Goal: Transaction & Acquisition: Download file/media

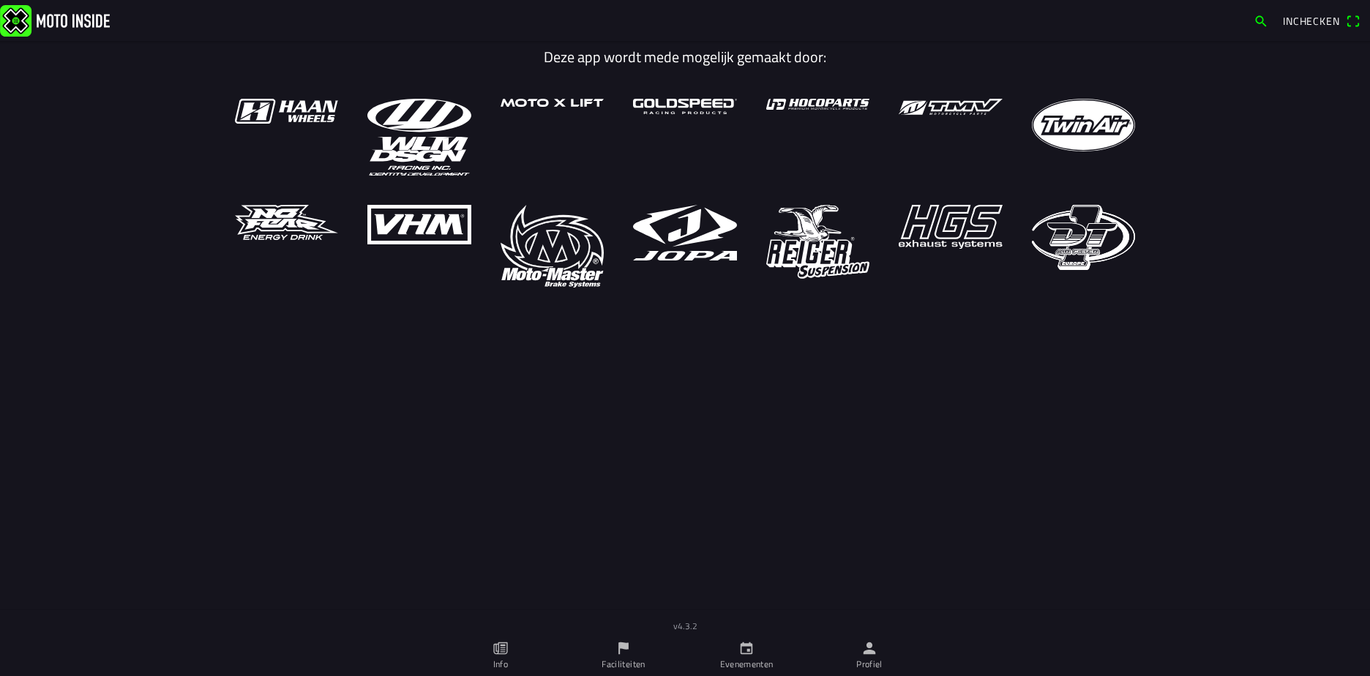
click at [1306, 16] on span "Inchecken" at bounding box center [1311, 20] width 57 height 15
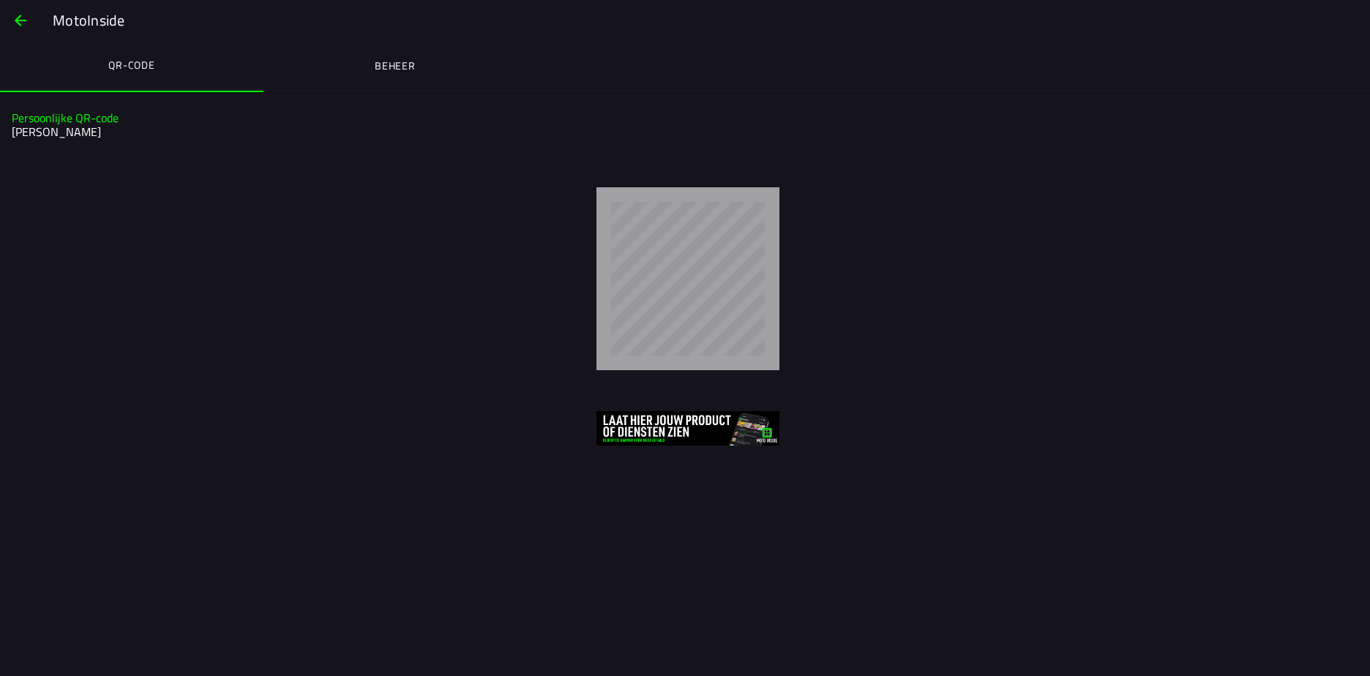
click at [406, 61] on ion-label "Beheer" at bounding box center [395, 66] width 41 height 16
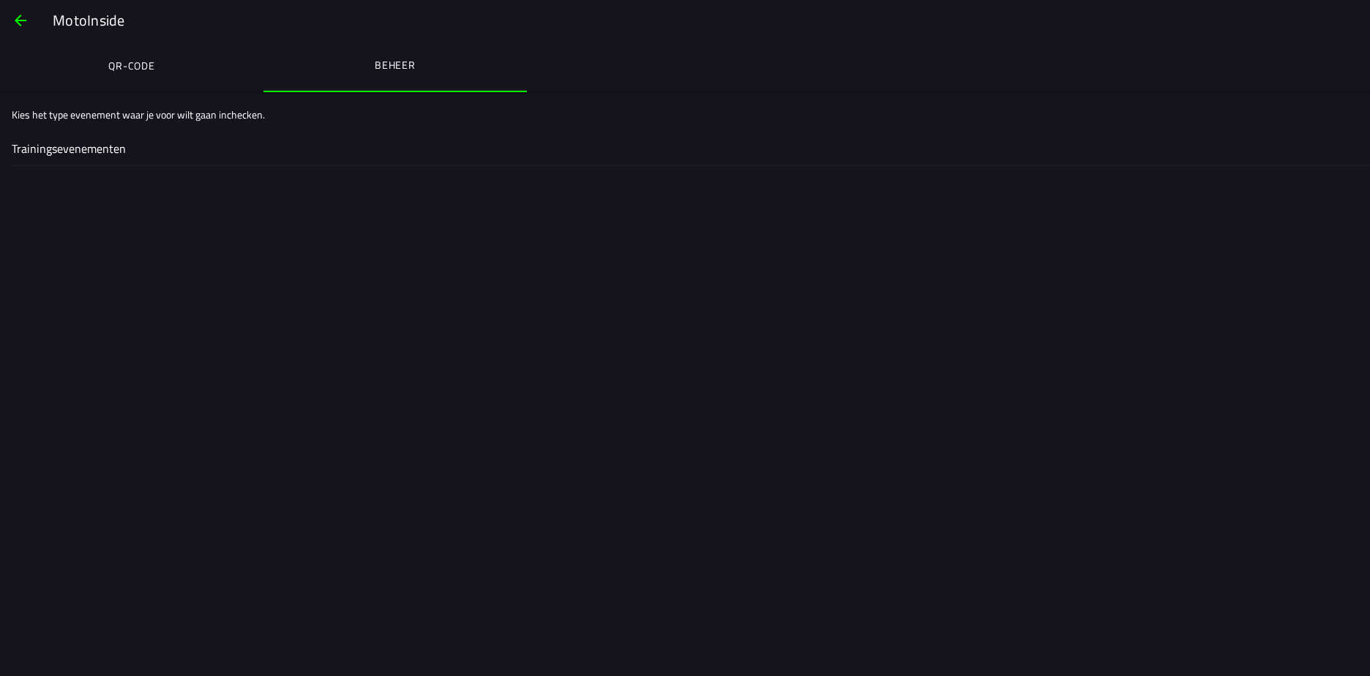
click at [68, 163] on div "Trainingsevenementen" at bounding box center [685, 148] width 1347 height 34
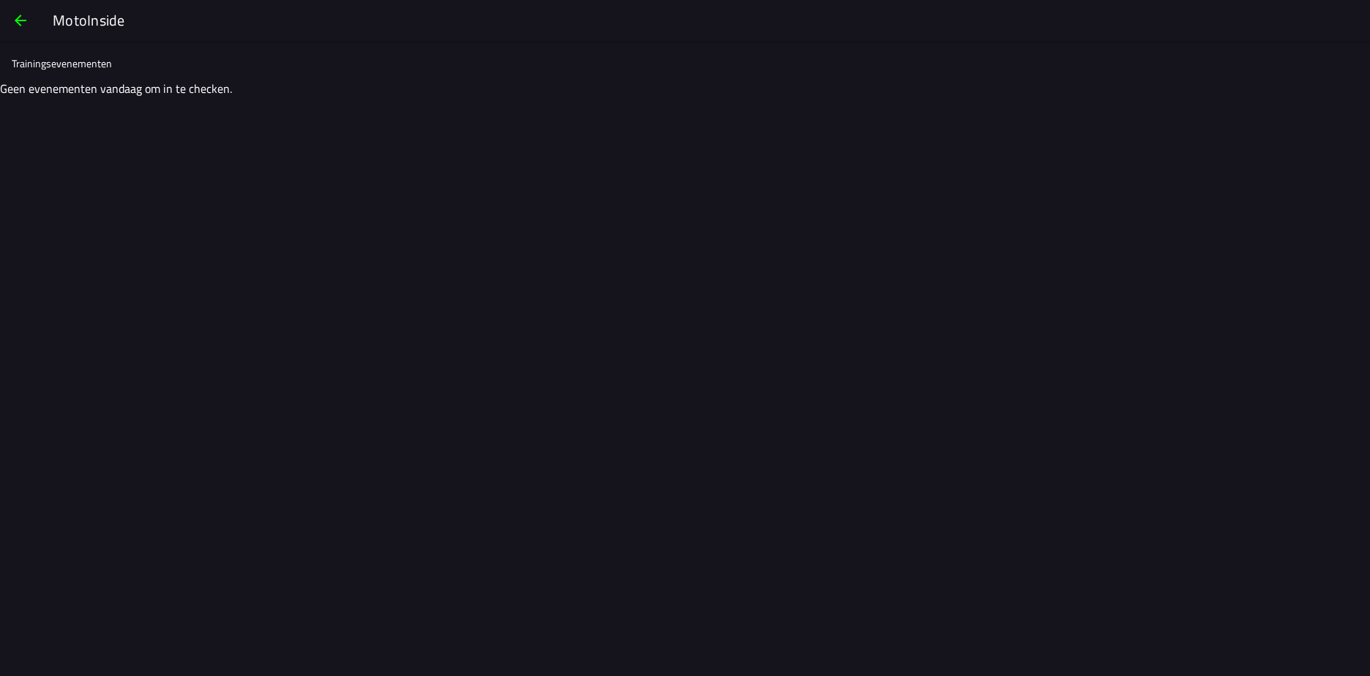
click at [18, 20] on span "button" at bounding box center [21, 20] width 18 height 35
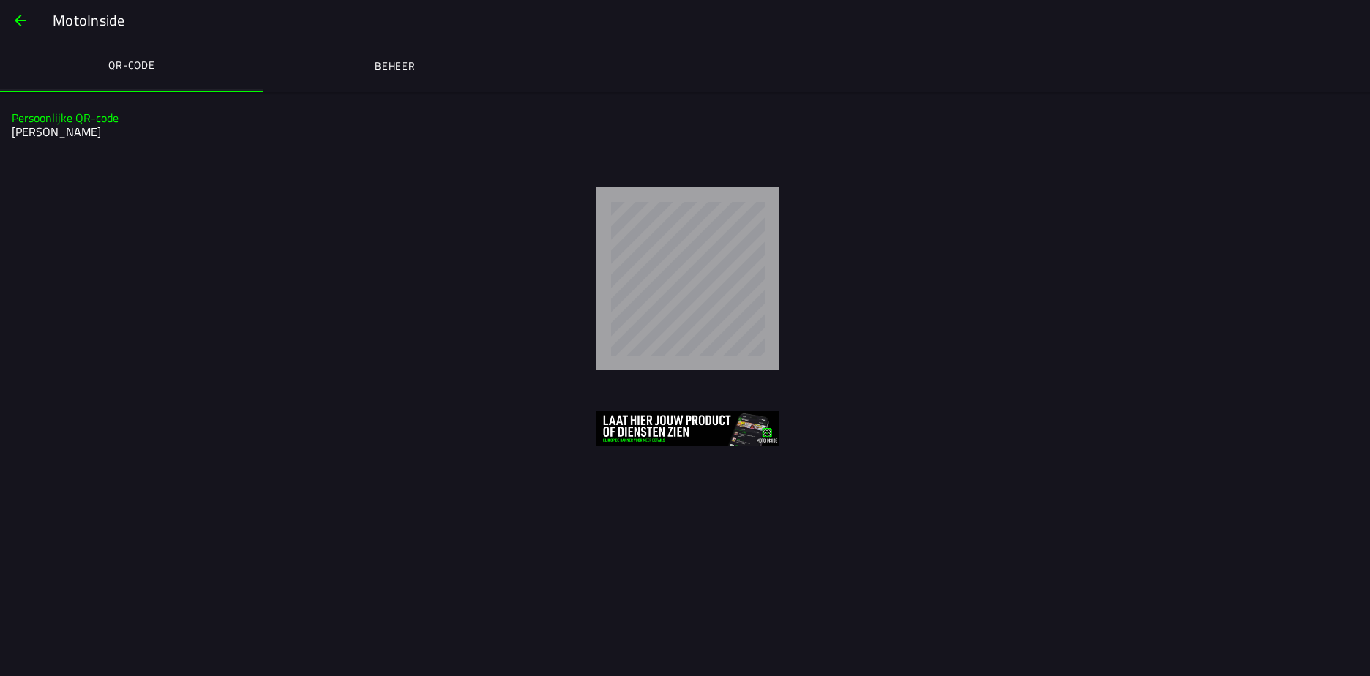
click at [20, 22] on span "button" at bounding box center [21, 20] width 18 height 35
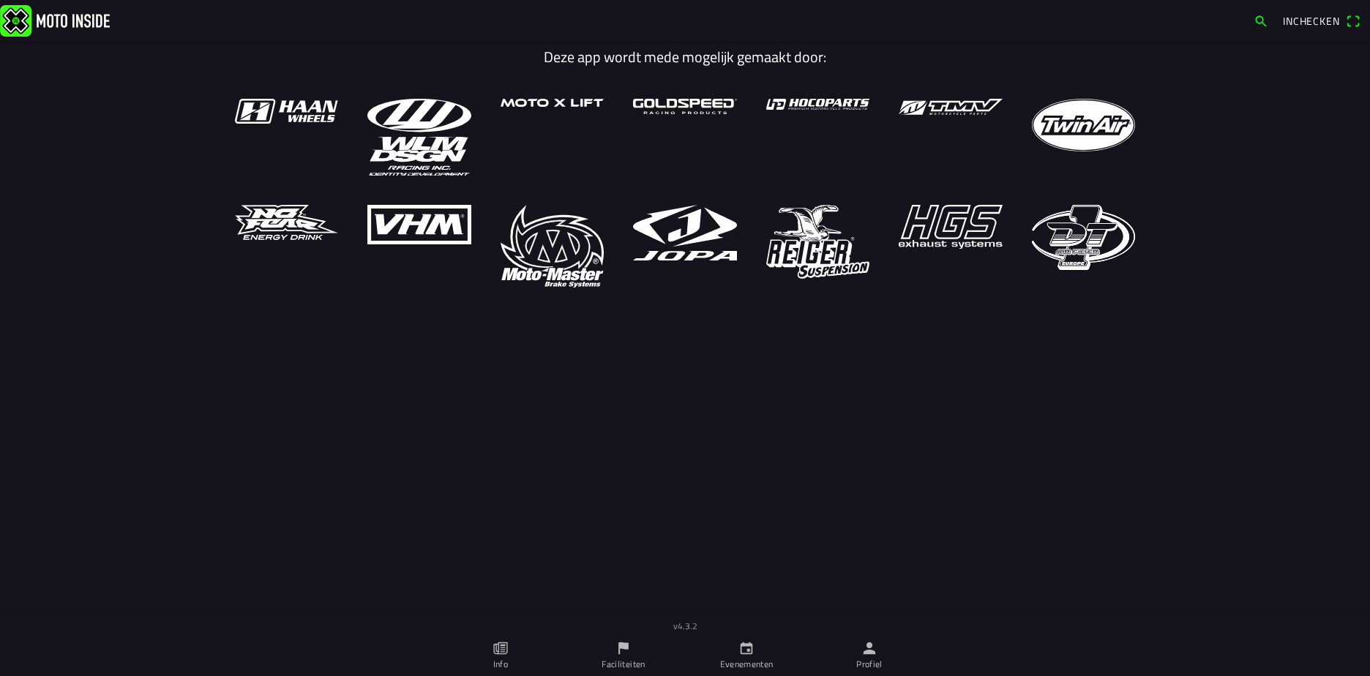
click at [506, 658] on ion-label "Info" at bounding box center [500, 664] width 15 height 13
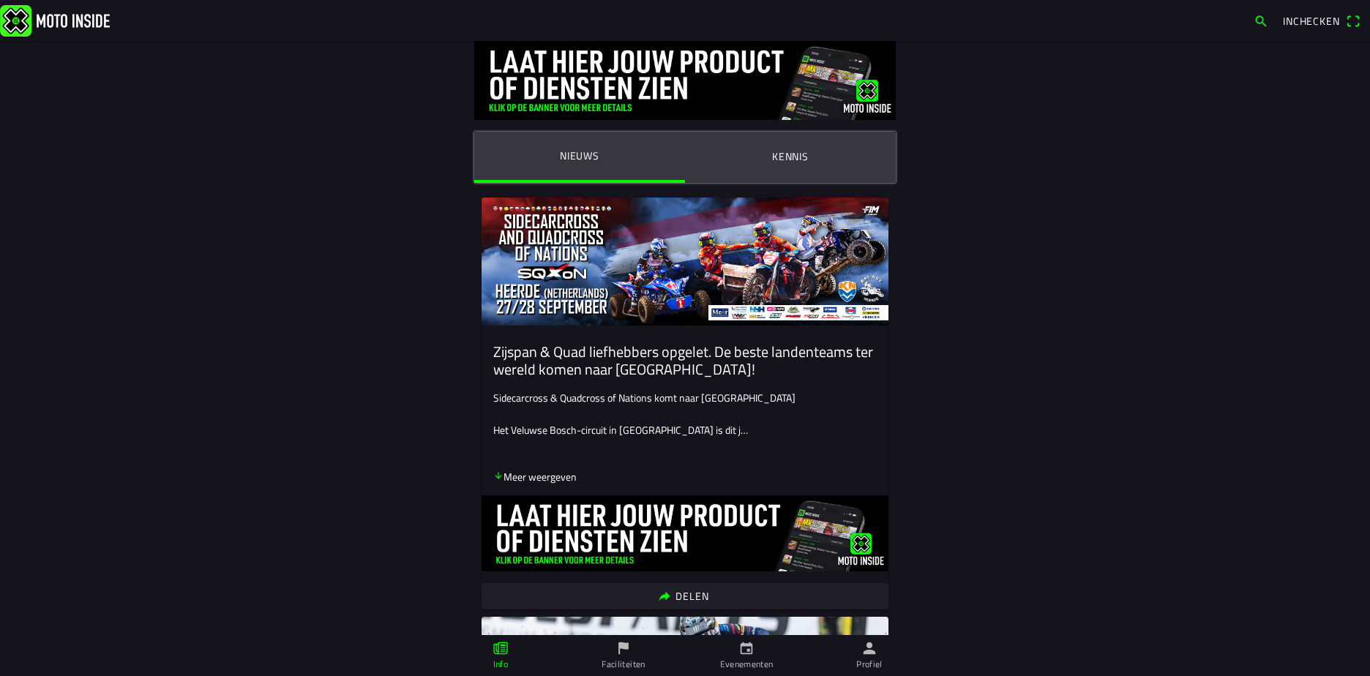
click at [547, 478] on p "Meer weergeven" at bounding box center [534, 476] width 83 height 15
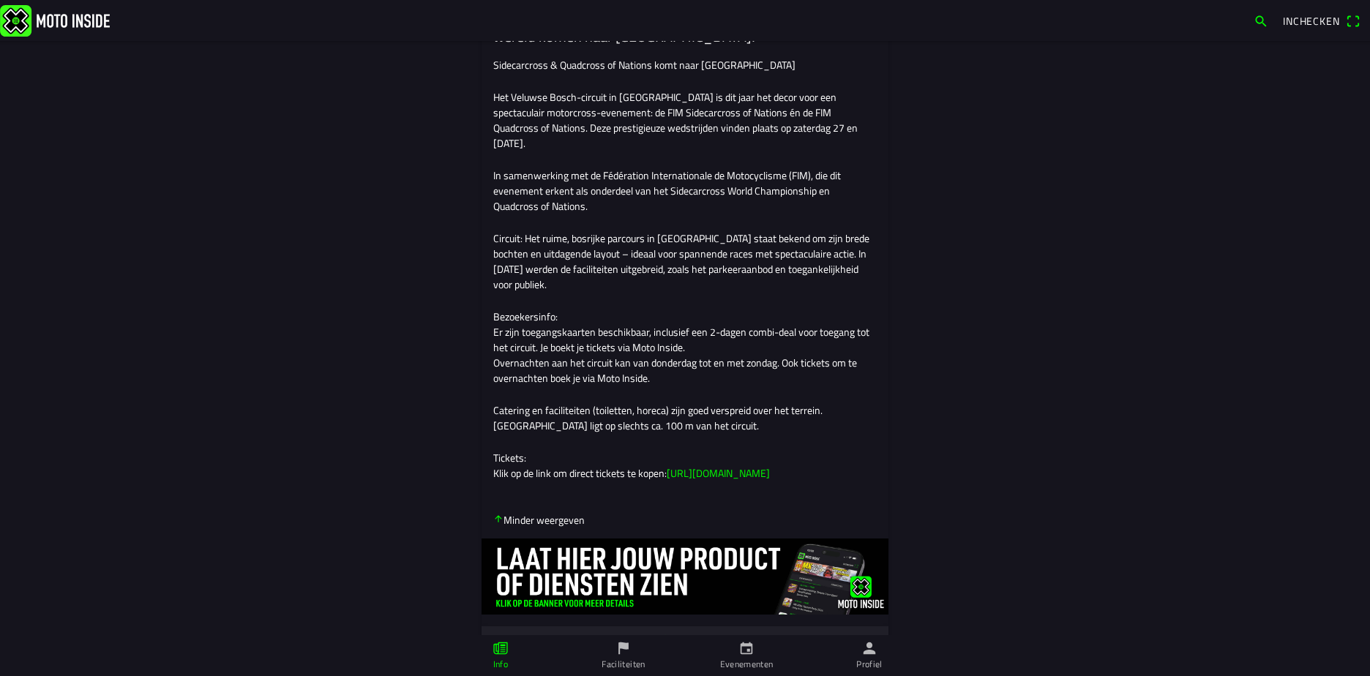
scroll to position [366, 0]
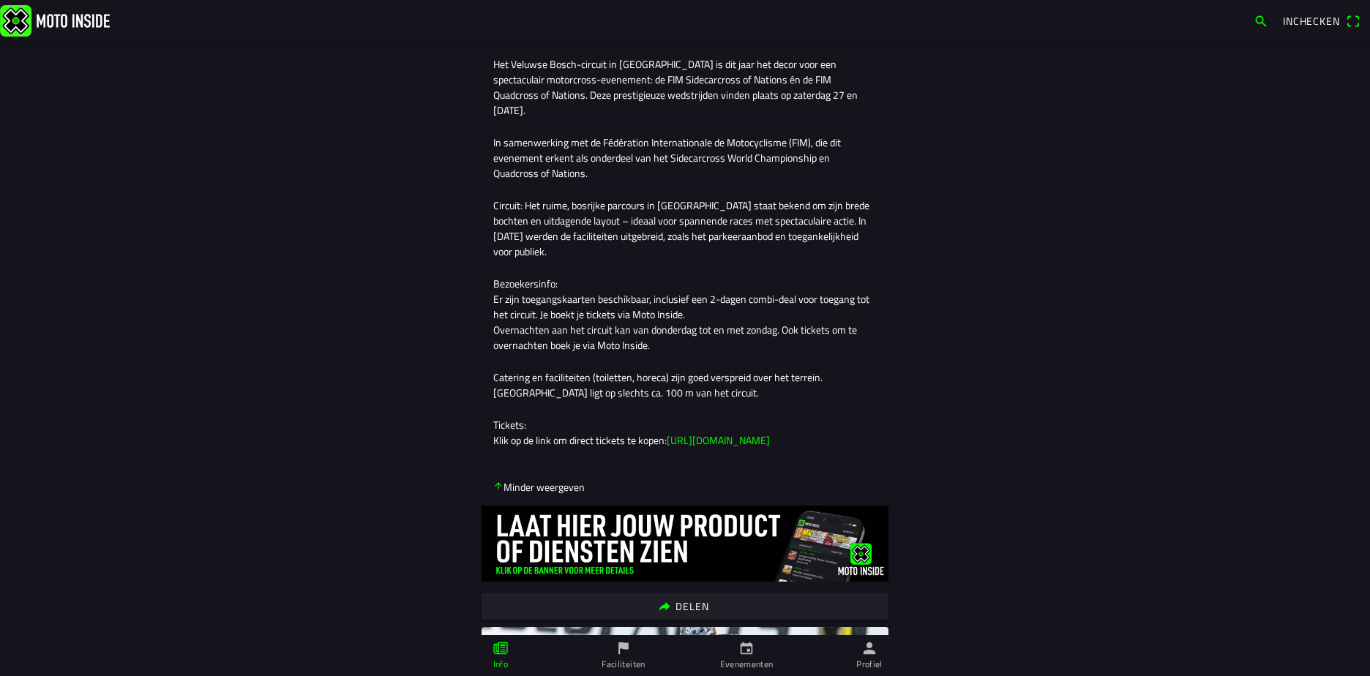
click at [720, 448] on link "https://app.motoinside.app/events/6749" at bounding box center [718, 440] width 103 height 15
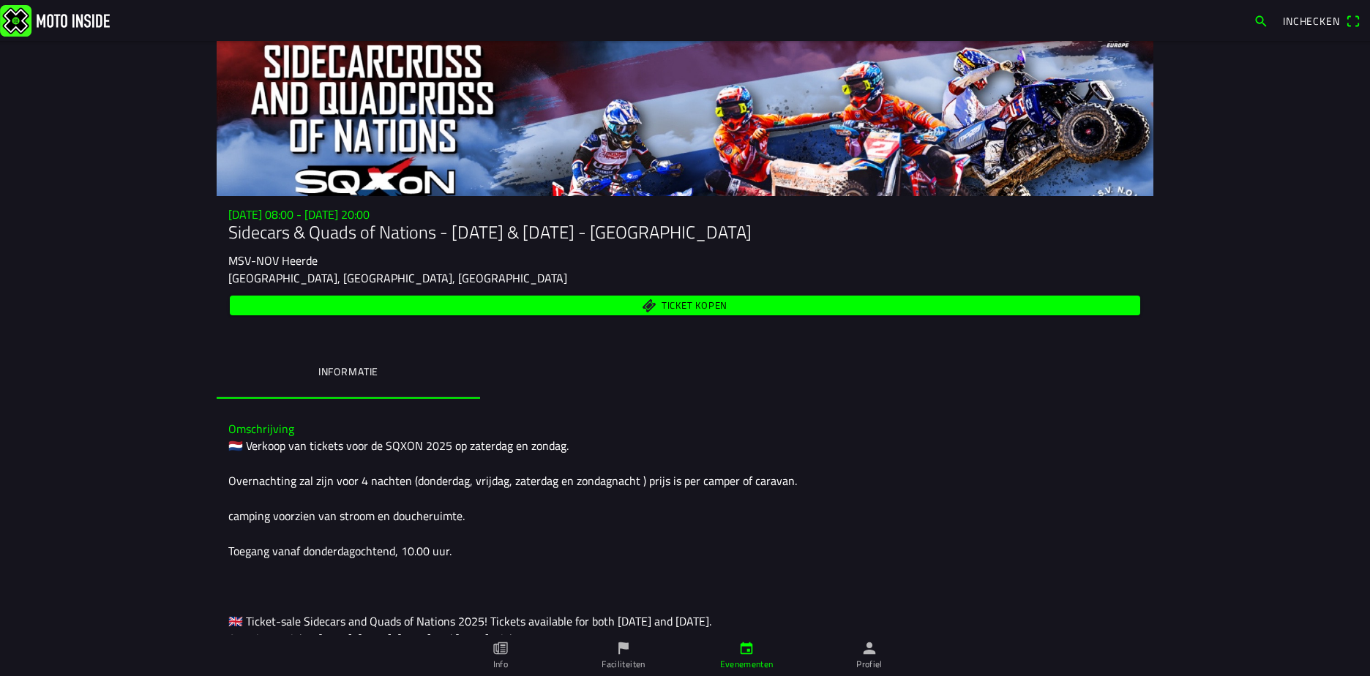
scroll to position [73, 0]
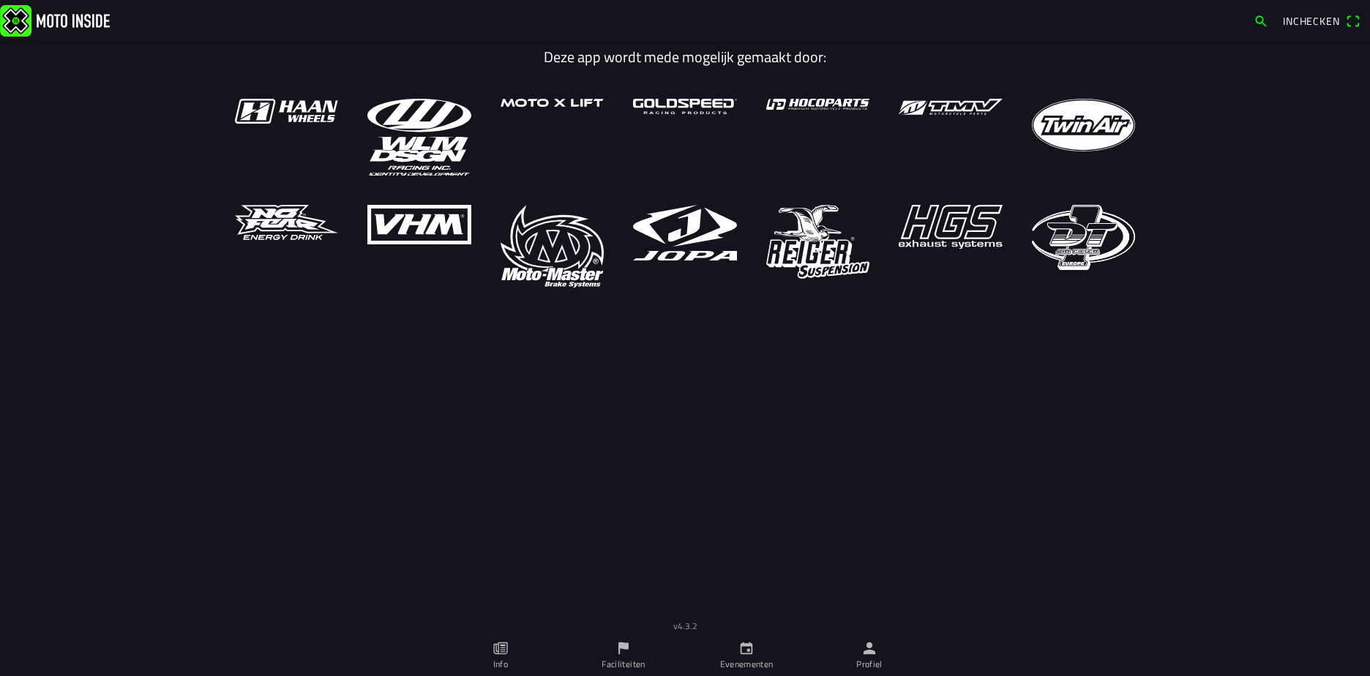
click at [856, 660] on ion-label "Profiel" at bounding box center [869, 664] width 26 height 13
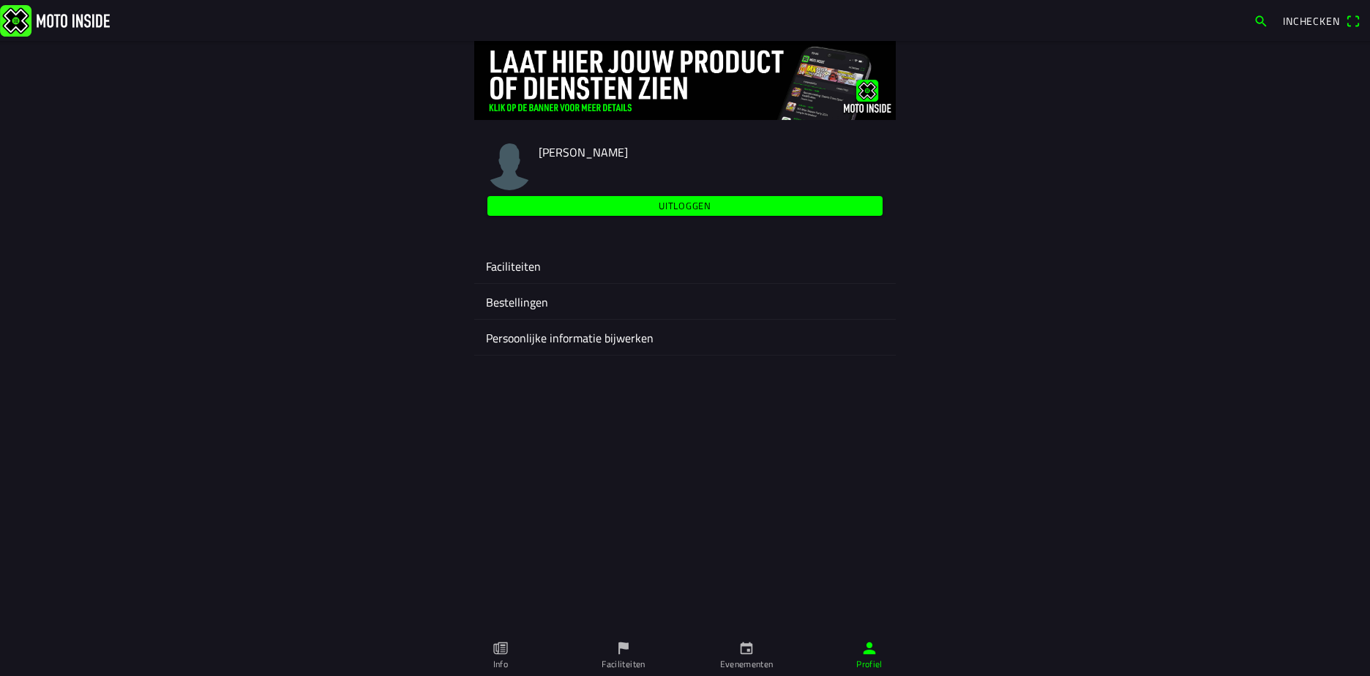
click at [520, 262] on ion-label "Faciliteiten" at bounding box center [685, 267] width 398 height 18
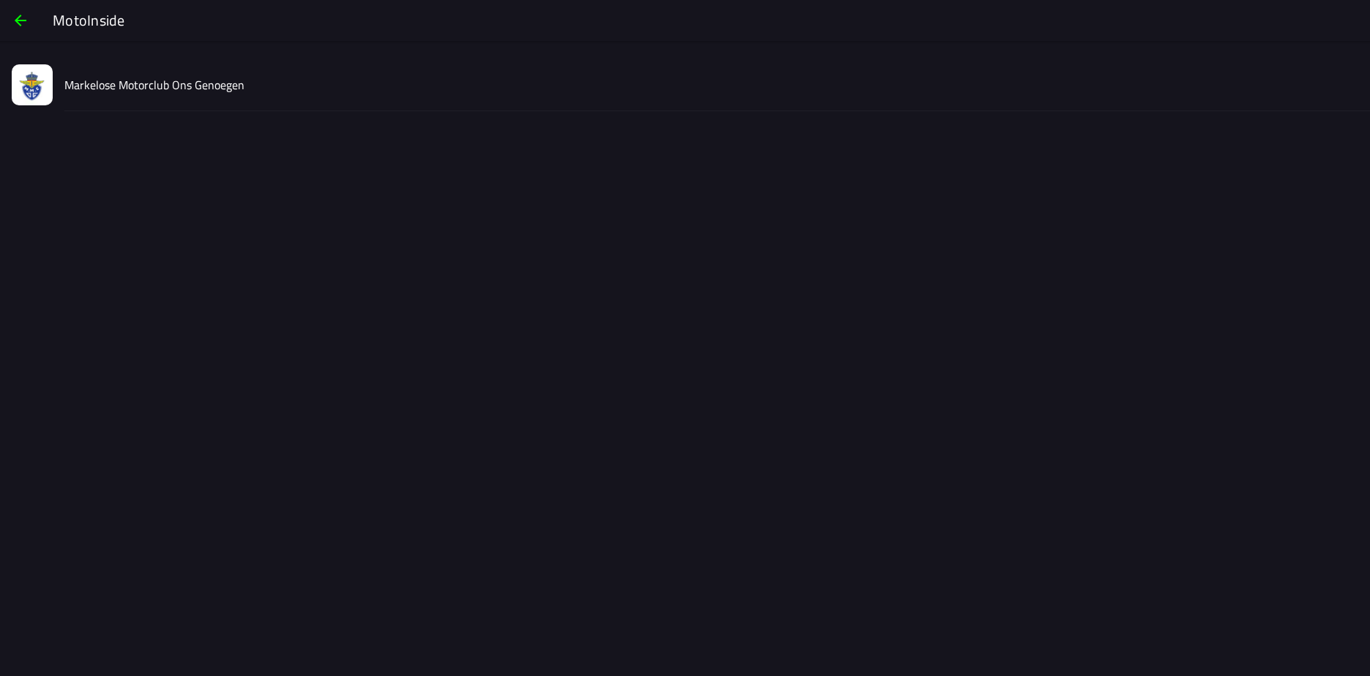
click at [0, 0] on slot "Markelose Motorclub Ons Genoegen" at bounding box center [0, 0] width 0 height 0
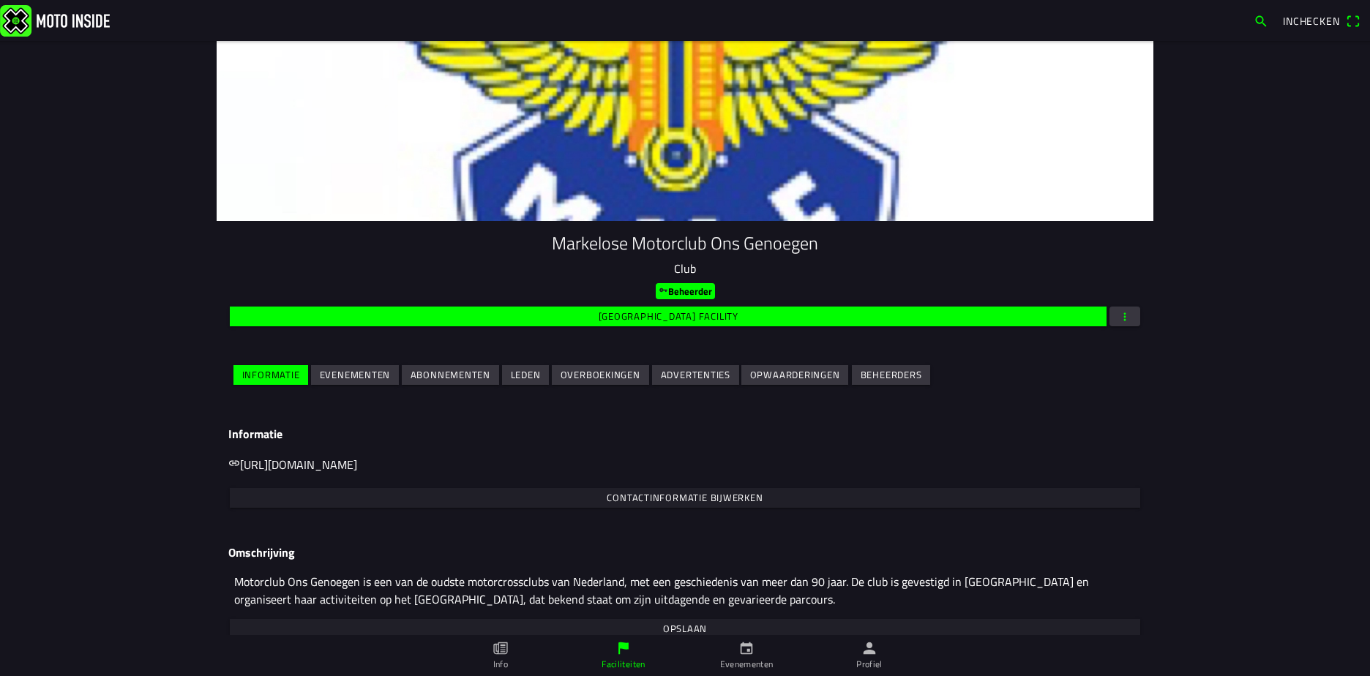
scroll to position [42, 0]
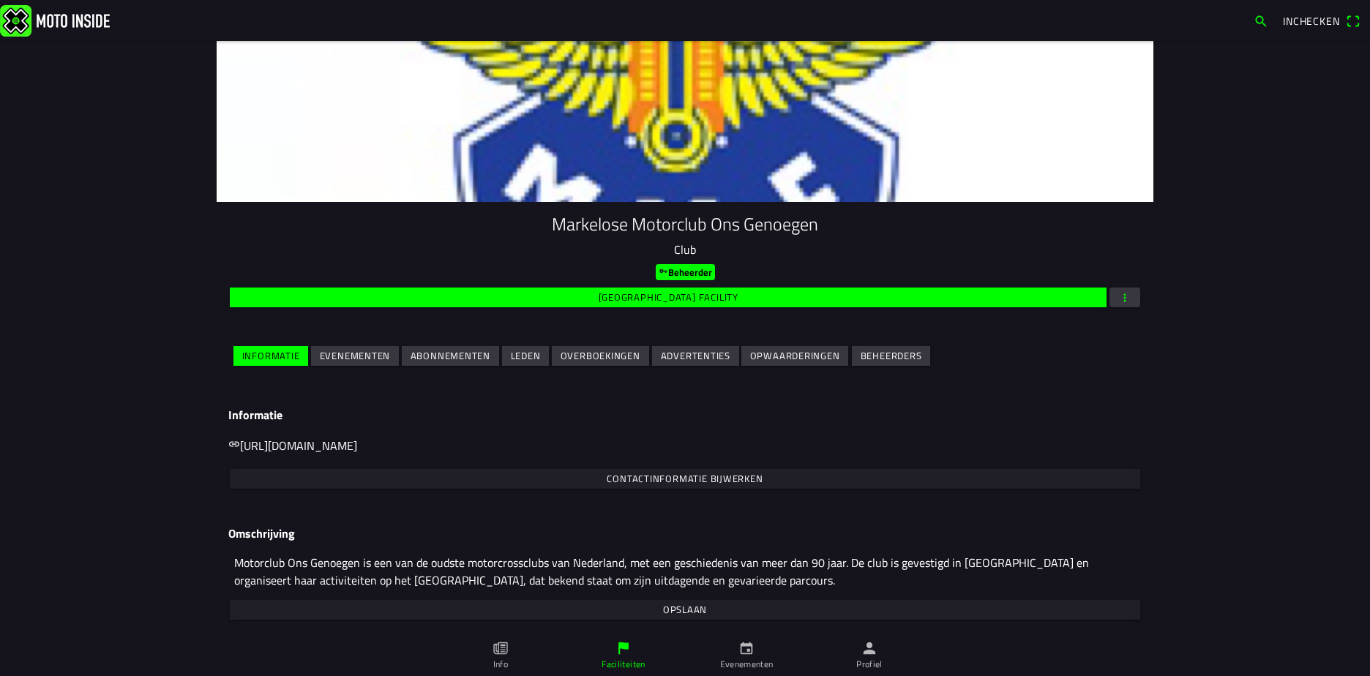
click at [0, 0] on slot "Evenementen" at bounding box center [0, 0] width 0 height 0
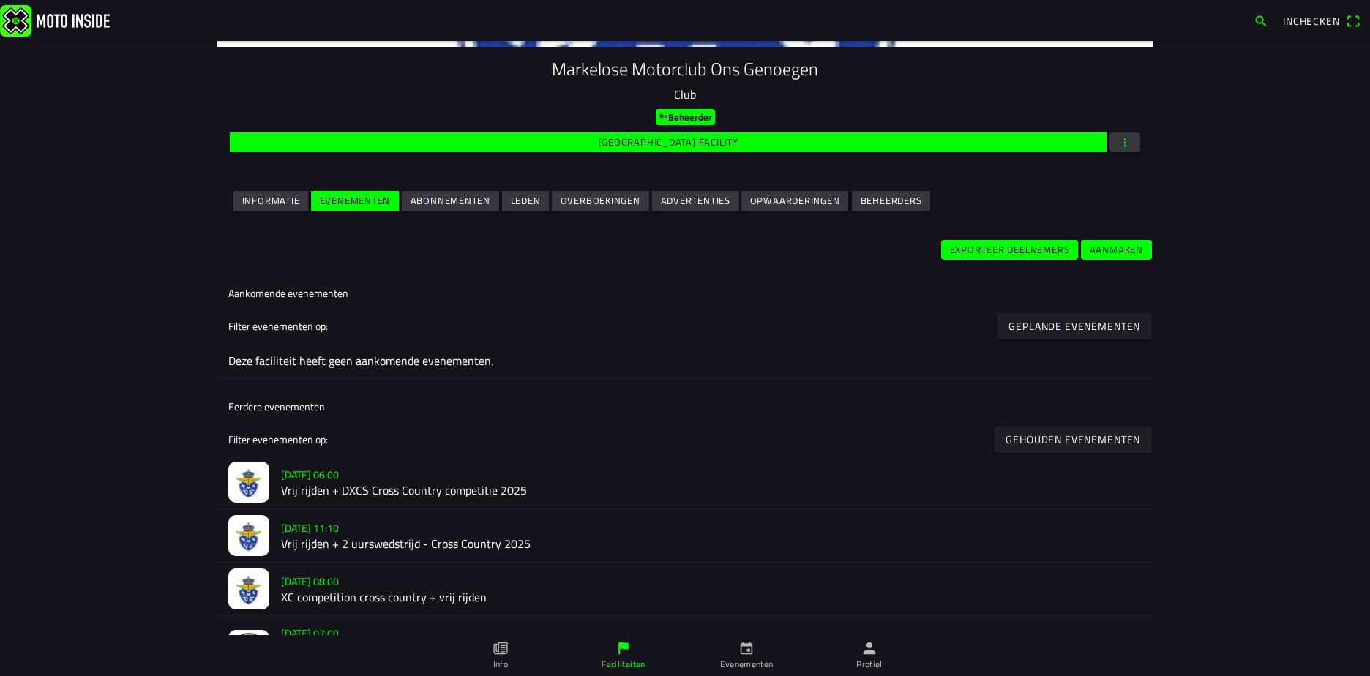
scroll to position [220, 0]
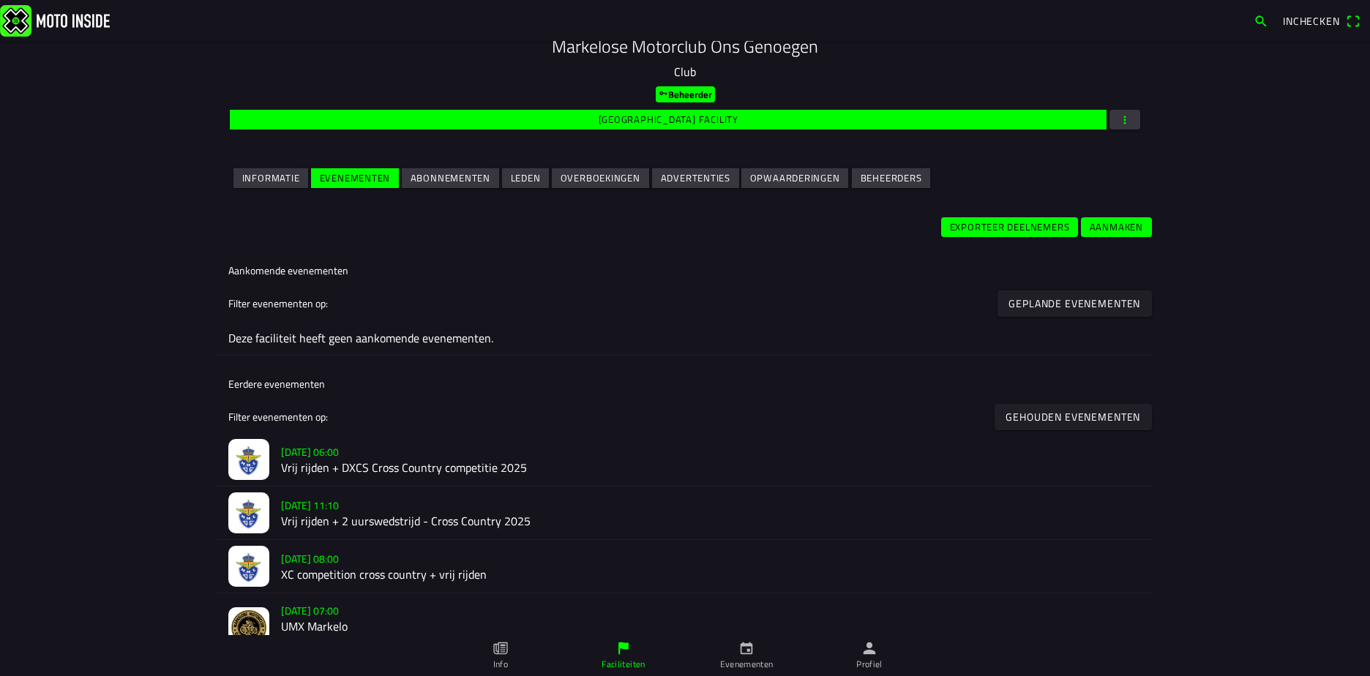
click at [301, 461] on h2 "Vrij rijden + DXCS Cross Country competitie 2025" at bounding box center [711, 468] width 861 height 14
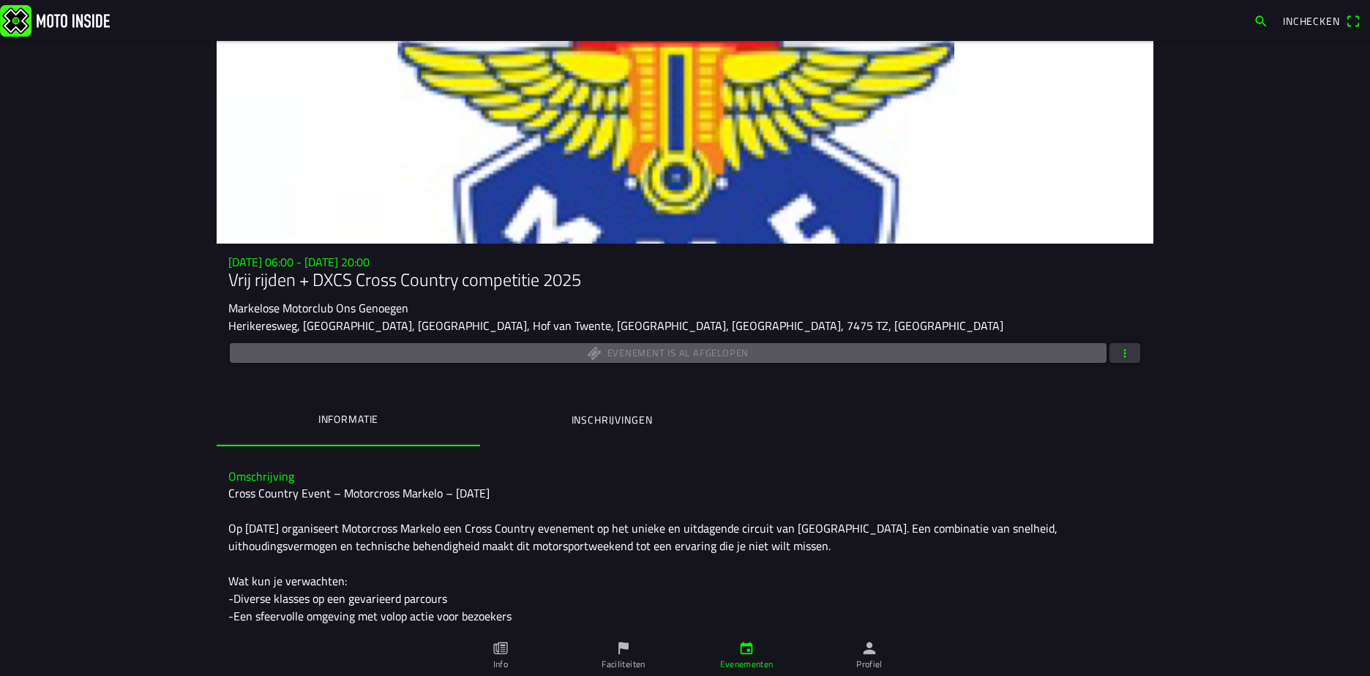
click at [564, 425] on button "Inschrijvingen" at bounding box center [612, 420] width 264 height 50
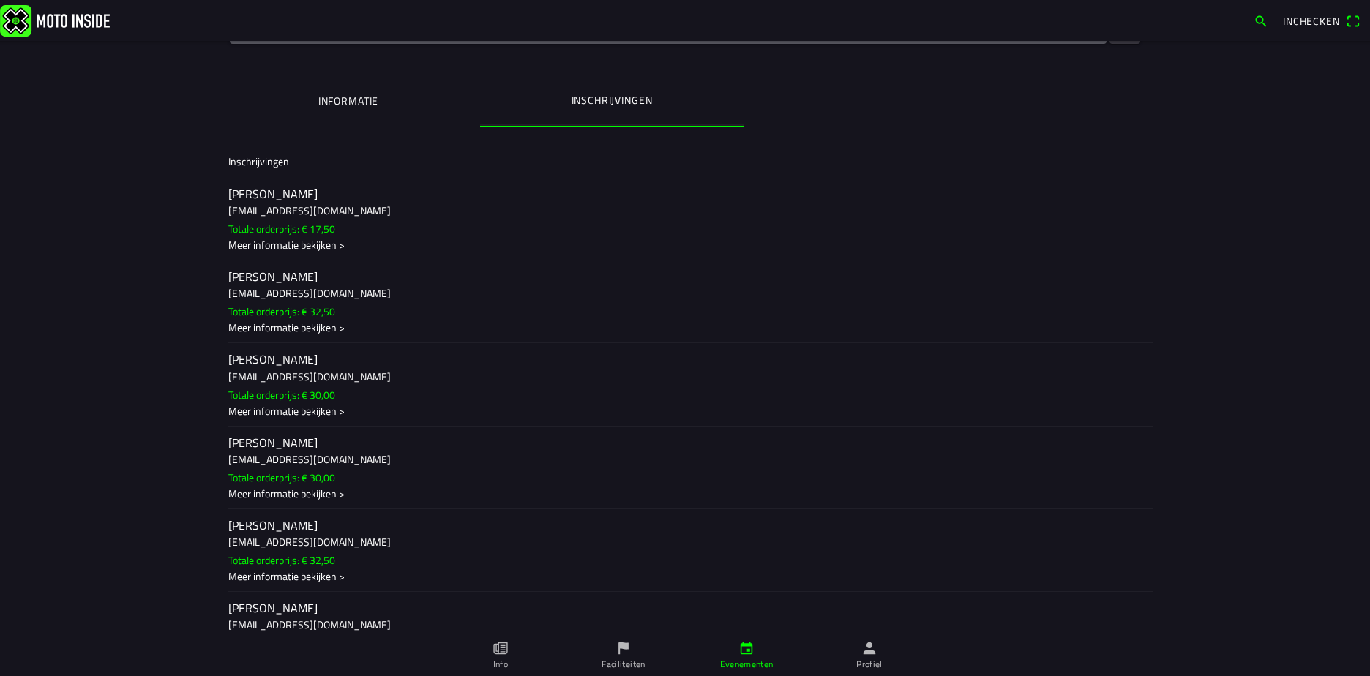
scroll to position [439, 0]
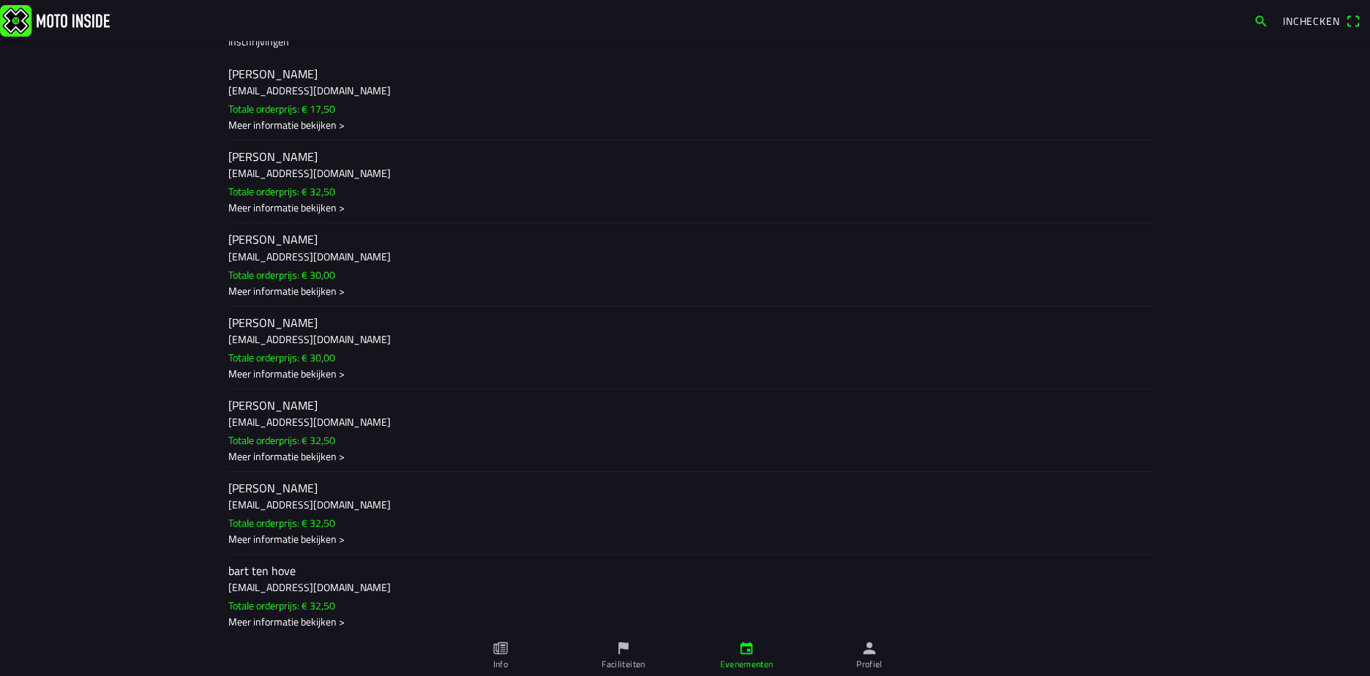
click at [276, 459] on div "Meer informatie bekijken >" at bounding box center [685, 456] width 914 height 15
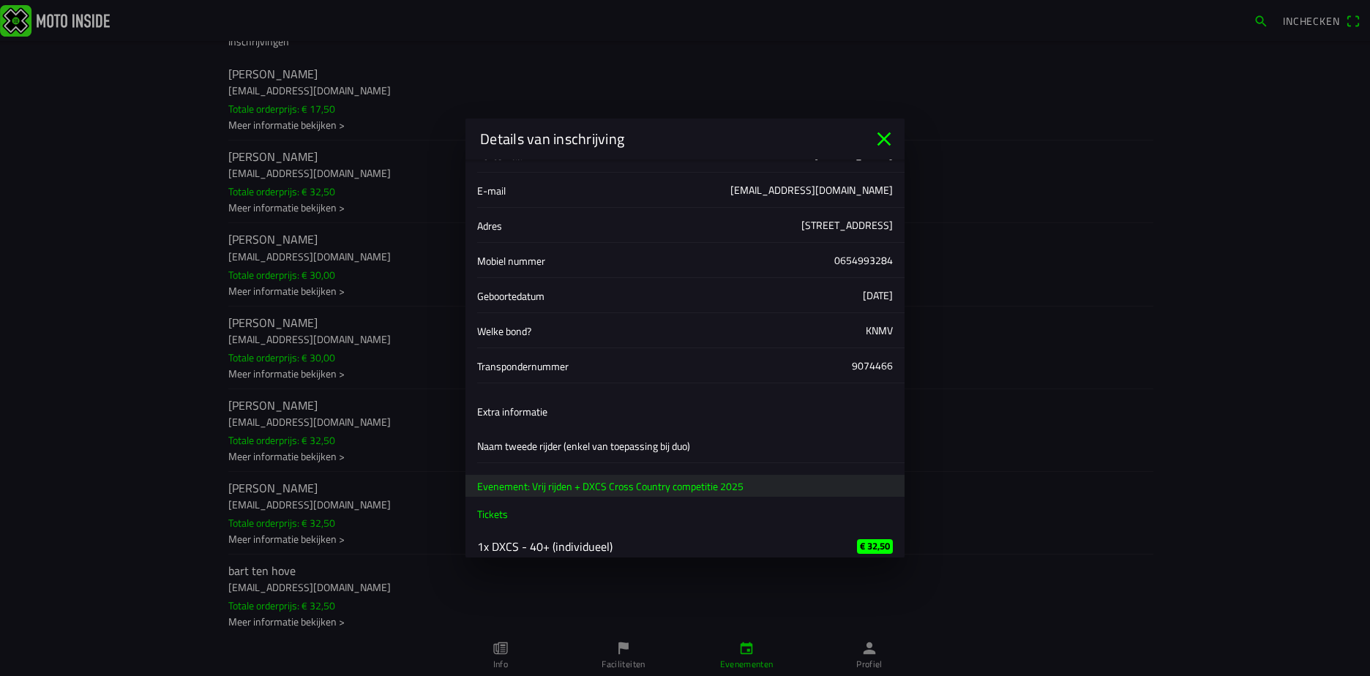
scroll to position [146, 0]
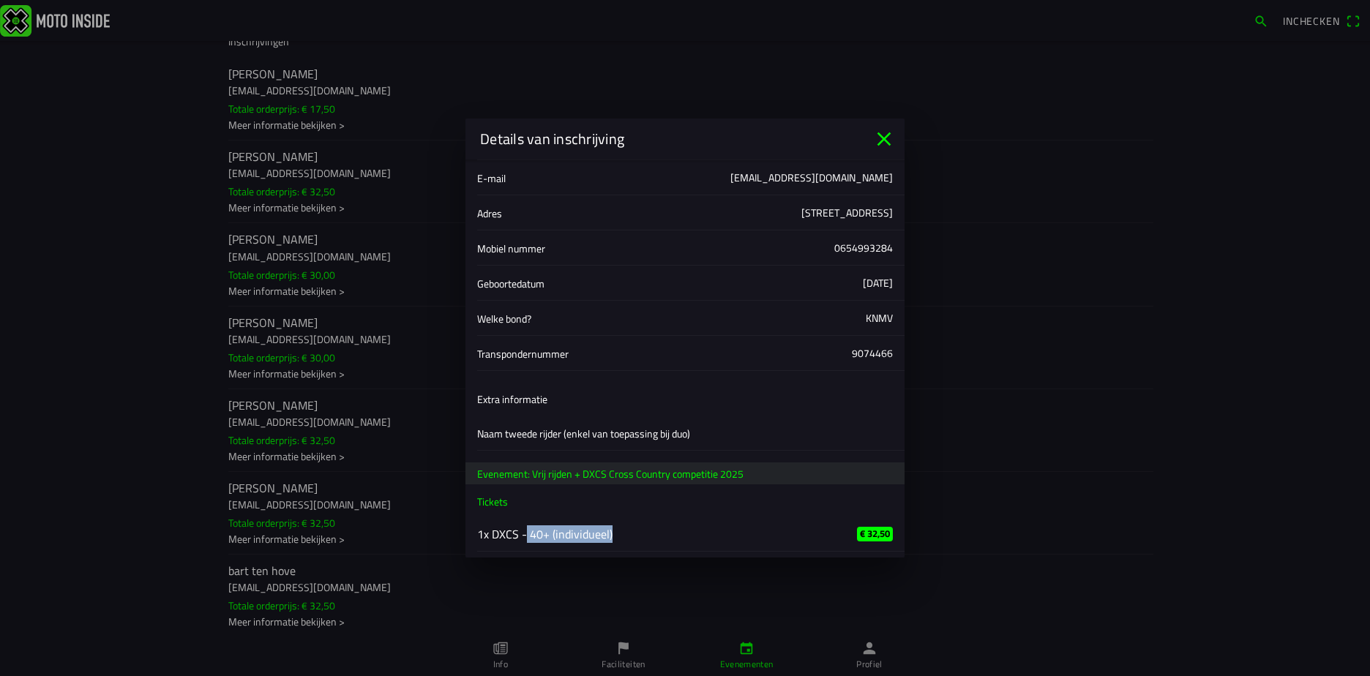
drag, startPoint x: 525, startPoint y: 527, endPoint x: 632, endPoint y: 529, distance: 107.6
click at [632, 529] on ion-label "1x DXCS - 40+ (individueel)" at bounding box center [655, 535] width 357 height 18
click at [887, 136] on icon "close" at bounding box center [885, 139] width 14 height 14
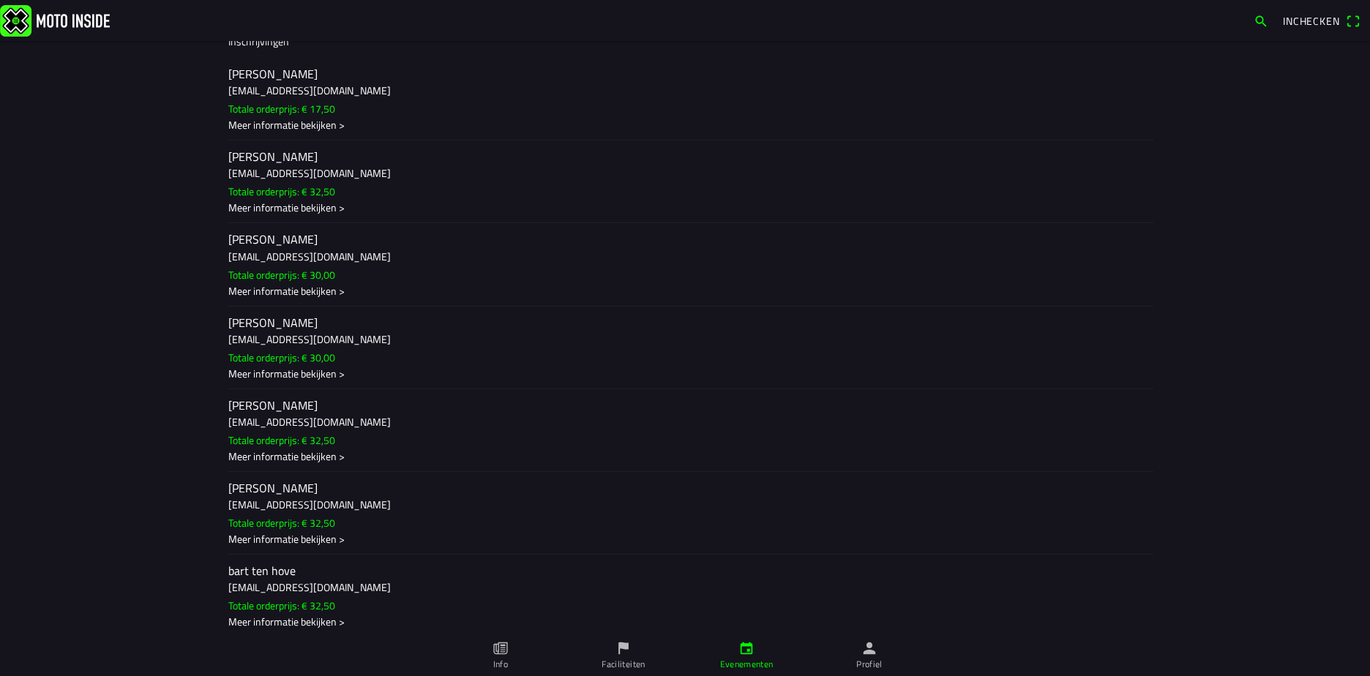
scroll to position [0, 0]
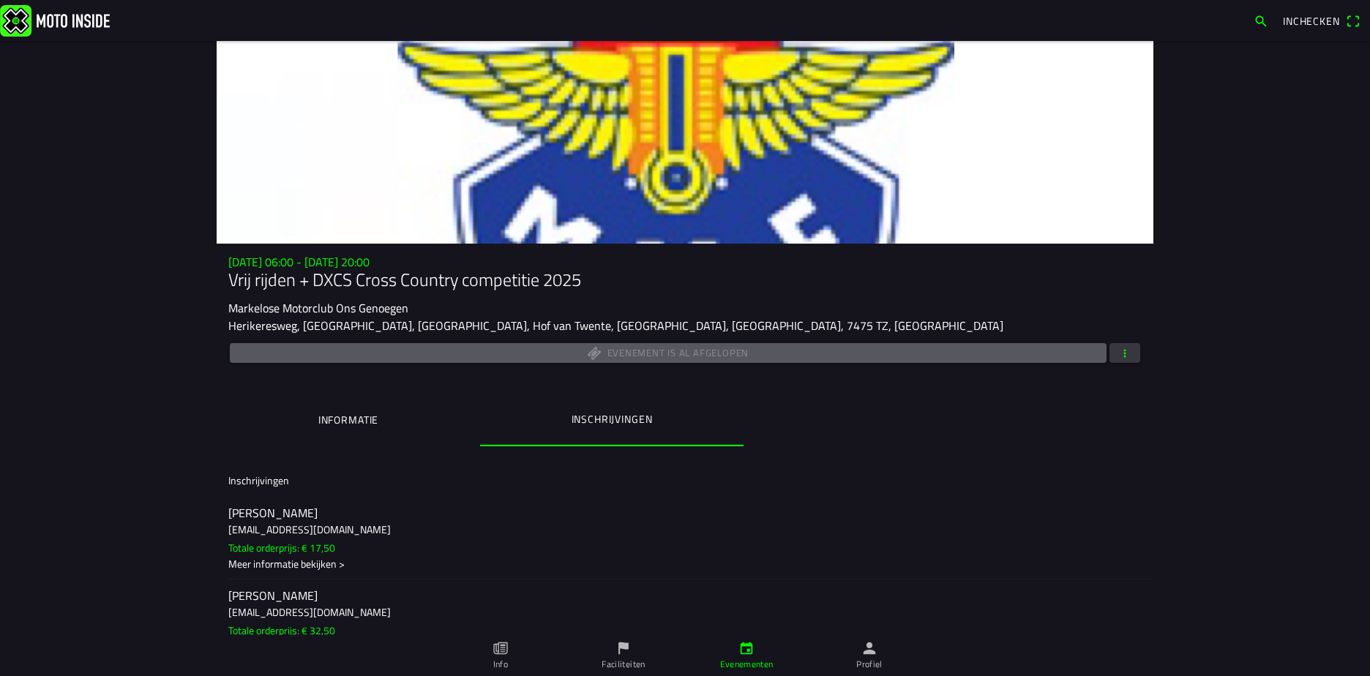
click at [1119, 351] on span "button" at bounding box center [1125, 353] width 13 height 20
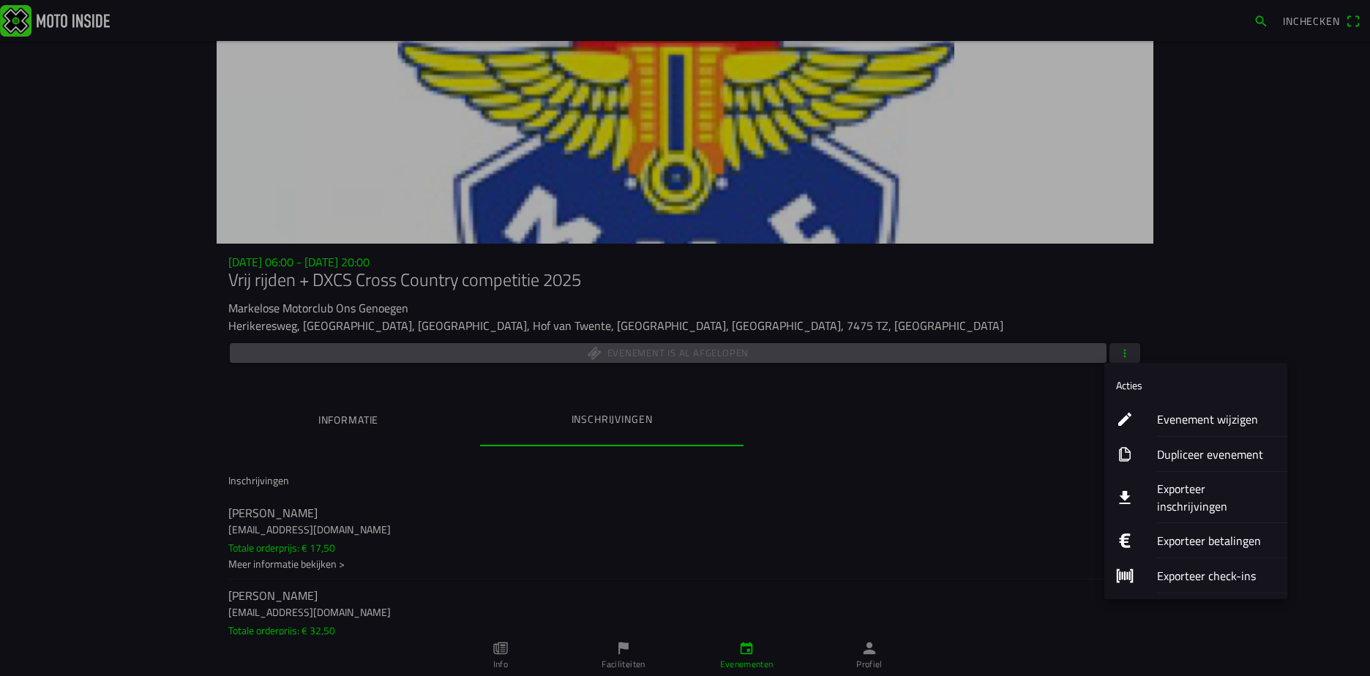
click at [1190, 567] on ion-label "Exporteer check-ins" at bounding box center [1216, 576] width 119 height 18
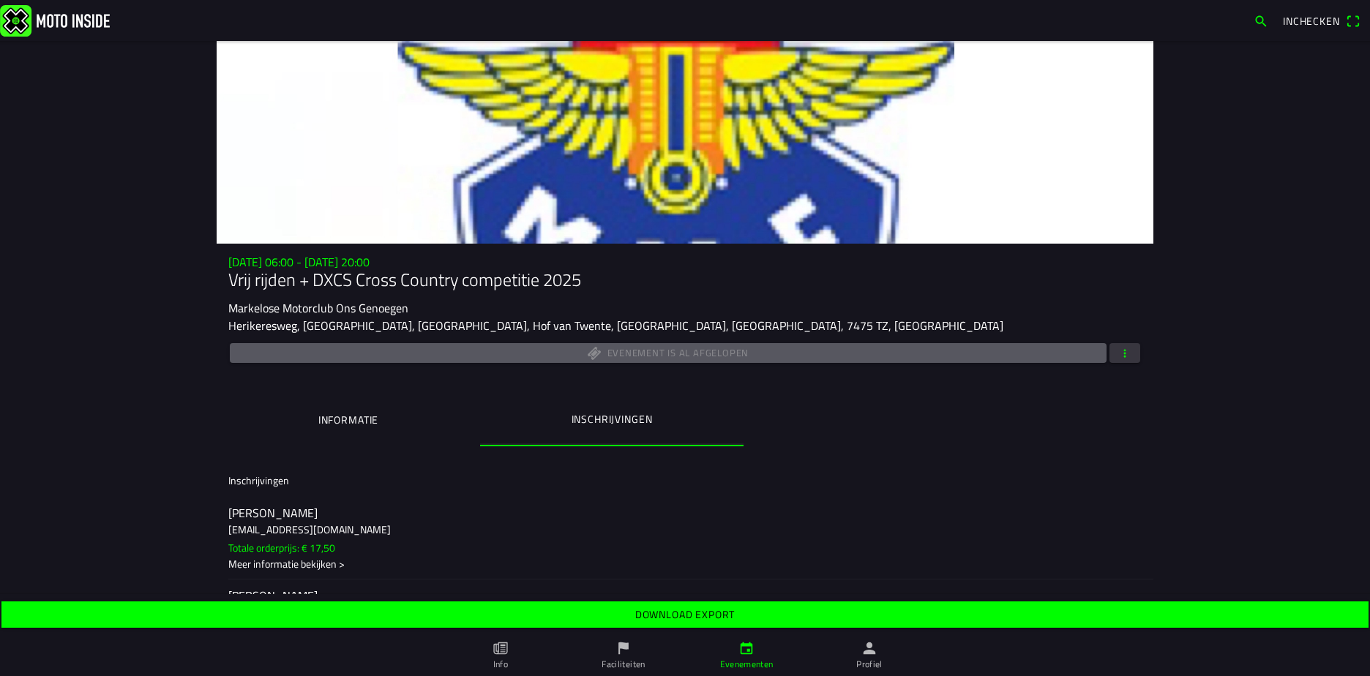
click at [0, 0] on slot "Download export" at bounding box center [0, 0] width 0 height 0
